Goal: Use online tool/utility: Utilize a website feature to perform a specific function

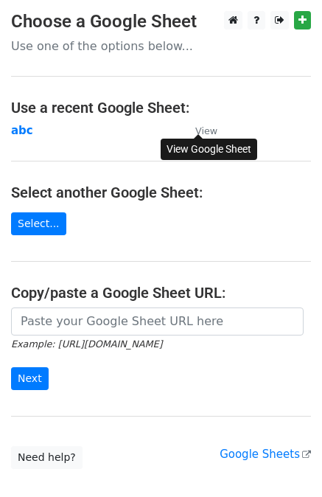
click at [202, 131] on small "View" at bounding box center [207, 130] width 22 height 11
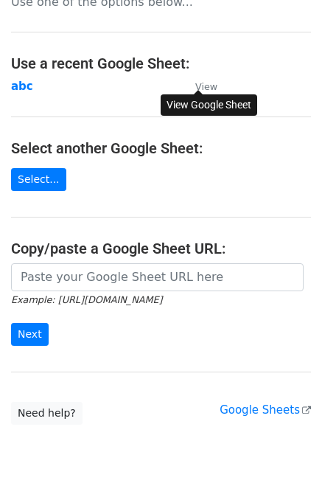
scroll to position [63, 0]
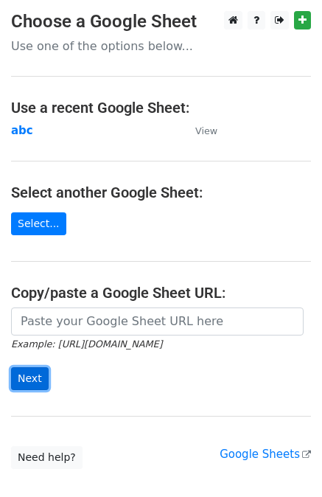
click at [32, 368] on input "Next" at bounding box center [30, 379] width 38 height 23
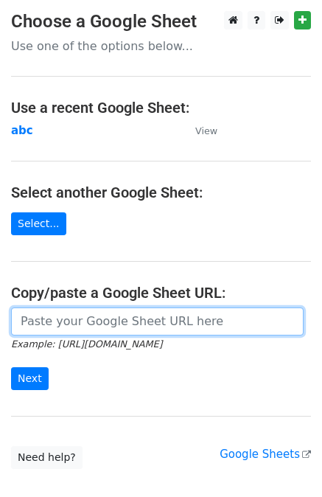
paste input "https://docs.google.com/spreadsheets/d/1rorMDNfKUn05sCUbOSud5fprqrLCwkDMs8XCX1b…"
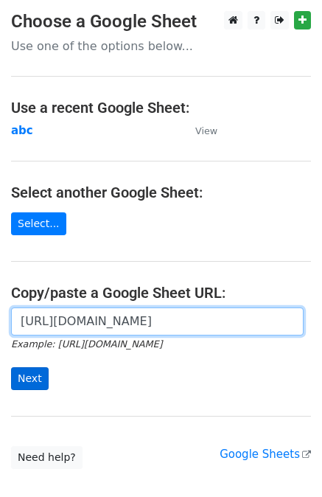
type input "https://docs.google.com/spreadsheets/d/1rorMDNfKUn05sCUbOSud5fprqrLCwkDMs8XCX1b…"
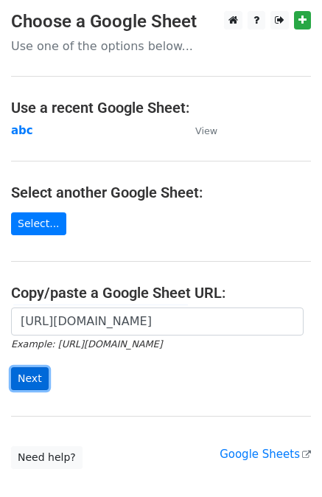
click at [22, 368] on input "Next" at bounding box center [30, 379] width 38 height 23
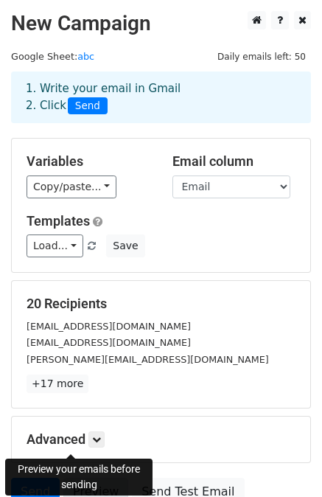
click at [73, 478] on link "Preview" at bounding box center [95, 492] width 65 height 28
click at [69, 478] on link "Preview" at bounding box center [95, 492] width 65 height 28
click at [86, 478] on link "Preview" at bounding box center [95, 492] width 65 height 28
click at [67, 478] on link "Preview" at bounding box center [95, 492] width 65 height 28
click at [69, 478] on link "Preview" at bounding box center [95, 492] width 65 height 28
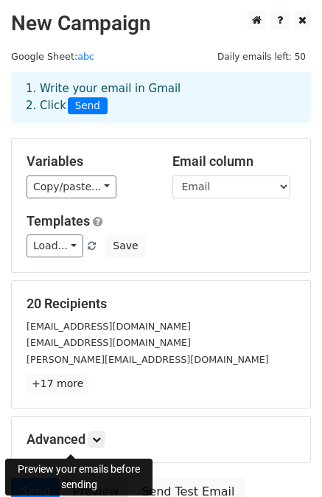
click at [82, 478] on link "Preview" at bounding box center [95, 492] width 65 height 28
click at [68, 478] on link "Preview" at bounding box center [95, 492] width 65 height 28
click at [78, 478] on link "Preview" at bounding box center [95, 492] width 65 height 28
click at [72, 478] on link "Preview" at bounding box center [95, 492] width 65 height 28
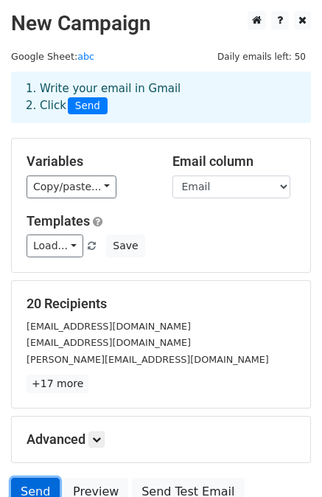
click at [38, 478] on link "Send" at bounding box center [35, 492] width 49 height 28
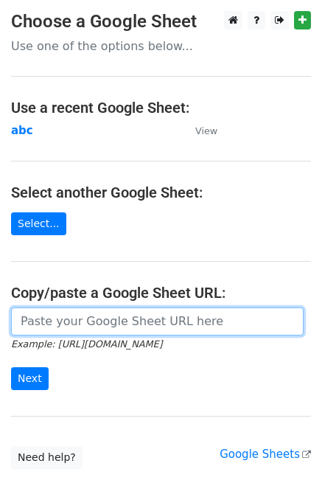
drag, startPoint x: 83, startPoint y: 314, endPoint x: 111, endPoint y: 299, distance: 31.0
click at [83, 314] on input "url" at bounding box center [157, 322] width 293 height 28
paste input "https://docs.google.com/spreadsheets/d/1rorMDNfKUn05sCUbOSud5fprqrLCwkDMs8XCX1b…"
type input "https://docs.google.com/spreadsheets/d/1rorMDNfKUn05sCUbOSud5fprqrLCwkDMs8XCX1b…"
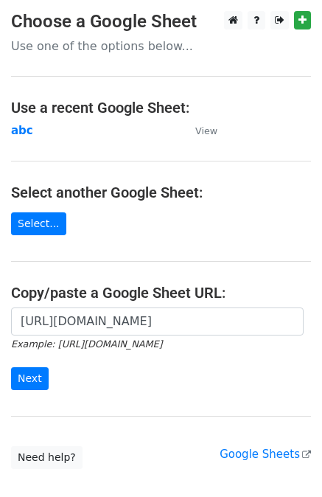
scroll to position [0, 0]
click at [29, 368] on input "Next" at bounding box center [30, 379] width 38 height 23
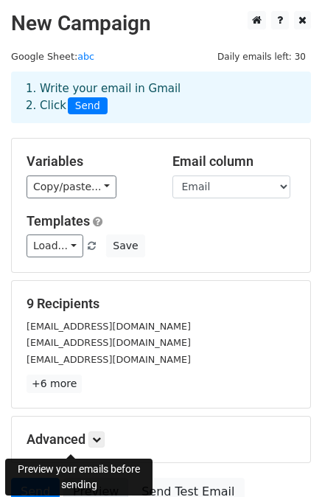
click at [75, 478] on link "Preview" at bounding box center [95, 492] width 65 height 28
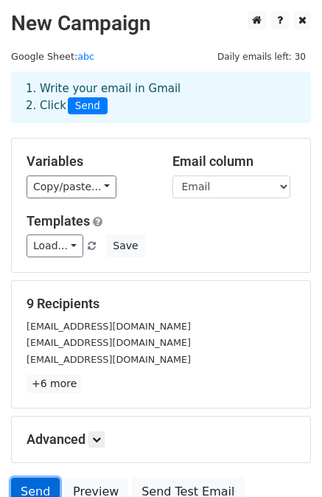
click at [31, 478] on link "Send" at bounding box center [35, 492] width 49 height 28
